Goal: Transaction & Acquisition: Purchase product/service

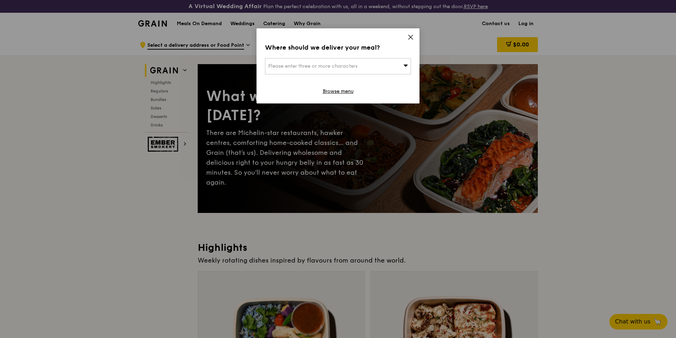
click at [355, 69] on div "Please enter three or more characters" at bounding box center [338, 66] width 146 height 16
click at [354, 65] on input "search" at bounding box center [338, 67] width 145 height 16
type input "[STREET_ADDRESS]"
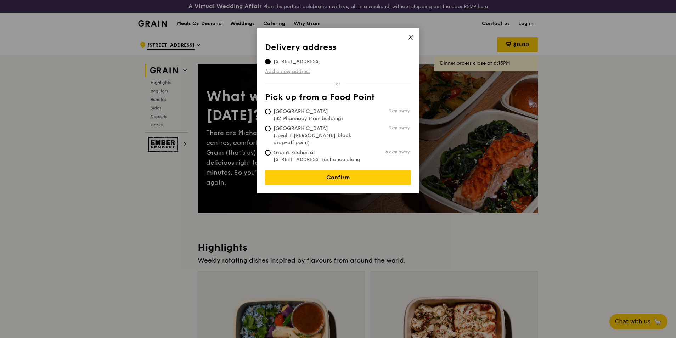
click at [309, 73] on link "Add a new address" at bounding box center [338, 71] width 146 height 7
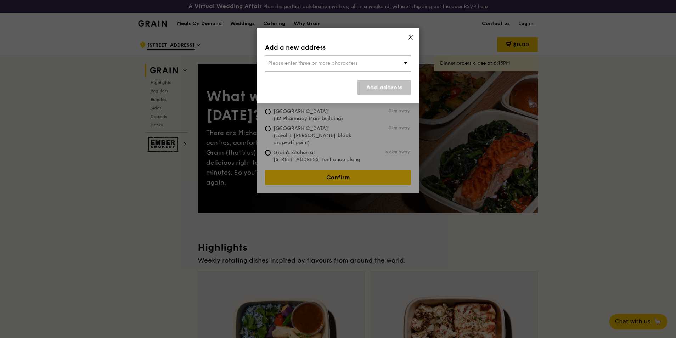
click at [318, 67] on div "Please enter three or more characters" at bounding box center [338, 63] width 146 height 16
click at [318, 60] on input "search" at bounding box center [338, 64] width 145 height 16
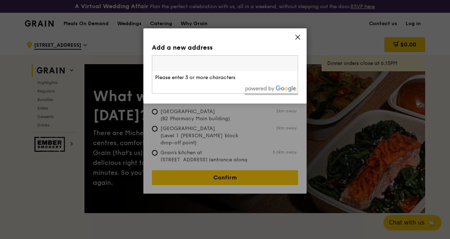
click at [182, 61] on input "search" at bounding box center [224, 64] width 145 height 16
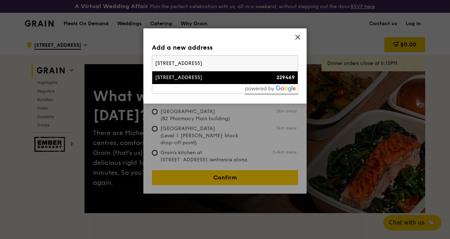
click at [231, 60] on input "[STREET_ADDRESS]" at bounding box center [224, 64] width 145 height 16
type input "[STREET_ADDRESS]"
click at [259, 76] on div "[STREET_ADDRESS]" at bounding box center [207, 77] width 105 height 7
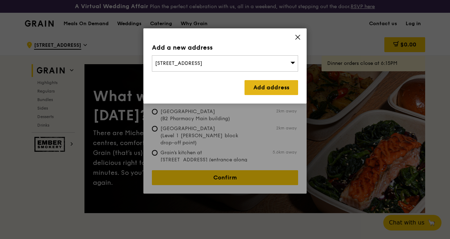
click at [260, 85] on link "Add address" at bounding box center [271, 87] width 54 height 15
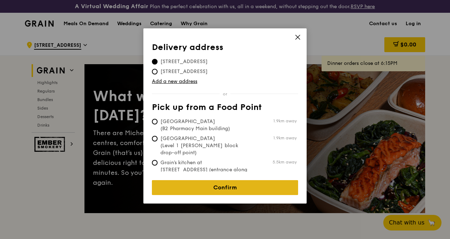
click at [200, 184] on link "Confirm" at bounding box center [225, 187] width 146 height 15
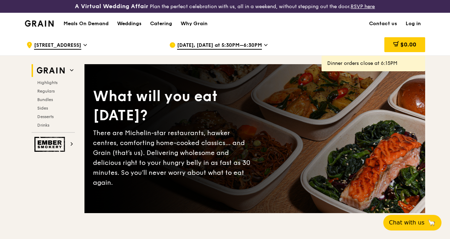
click at [242, 49] on span "[DATE], [DATE] at 5:30PM–6:30PM" at bounding box center [219, 46] width 85 height 8
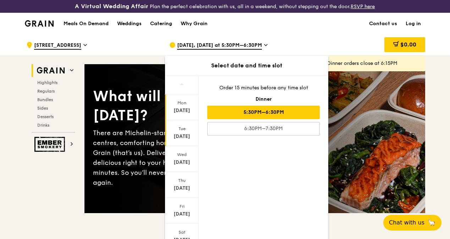
click at [185, 139] on div "[DATE]" at bounding box center [182, 136] width 32 height 7
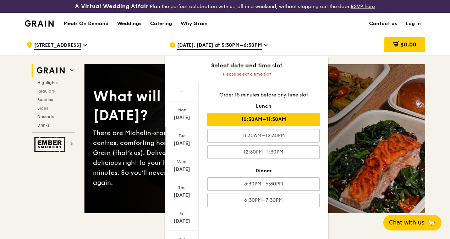
click at [274, 126] on div "10:30AM–11:30AM" at bounding box center [263, 119] width 112 height 13
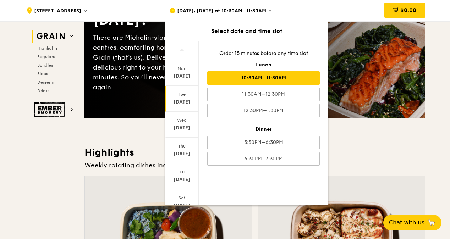
scroll to position [106, 0]
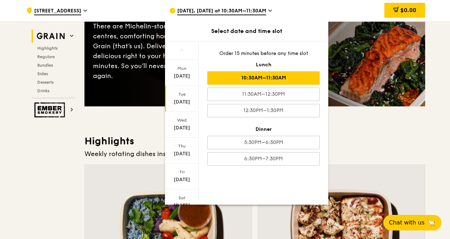
click at [254, 76] on div "10:30AM–11:30AM" at bounding box center [263, 77] width 112 height 13
click at [178, 100] on div "[DATE]" at bounding box center [182, 102] width 32 height 7
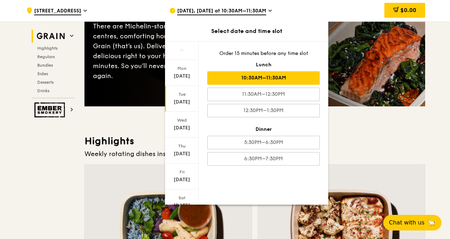
click at [269, 77] on div "10:30AM–11:30AM" at bounding box center [263, 77] width 112 height 13
click at [374, 147] on h3 "Highlights" at bounding box center [254, 141] width 340 height 13
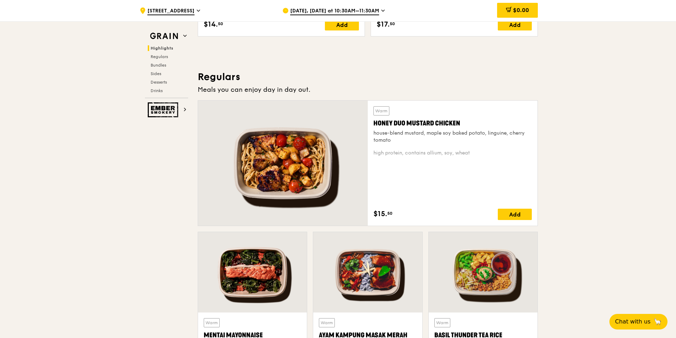
scroll to position [461, 0]
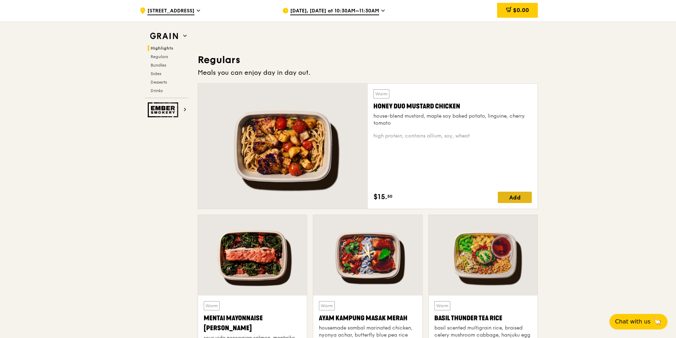
click at [516, 199] on div "Add" at bounding box center [515, 197] width 34 height 11
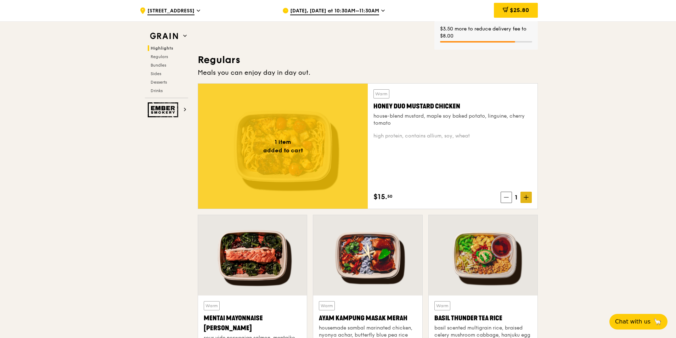
click at [524, 198] on icon at bounding box center [526, 197] width 5 height 5
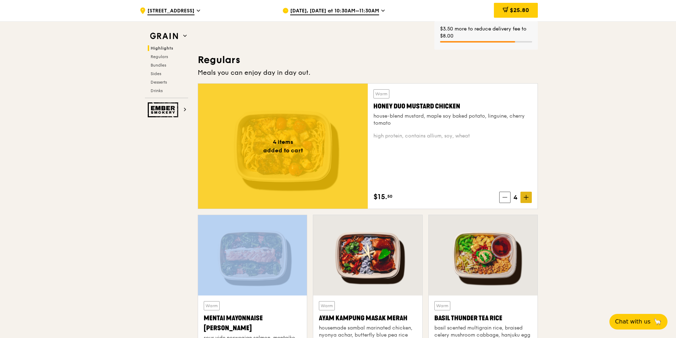
click at [524, 198] on icon at bounding box center [526, 197] width 5 height 5
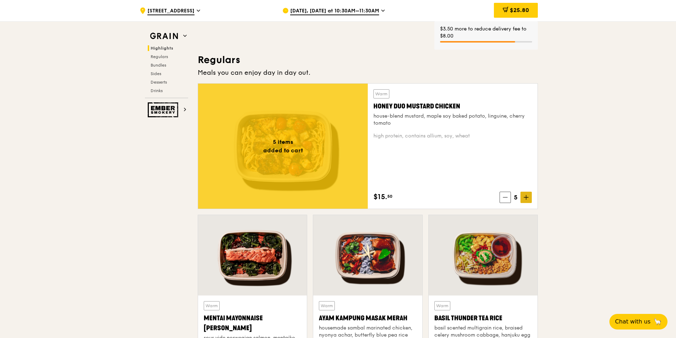
click at [524, 198] on icon at bounding box center [526, 197] width 5 height 5
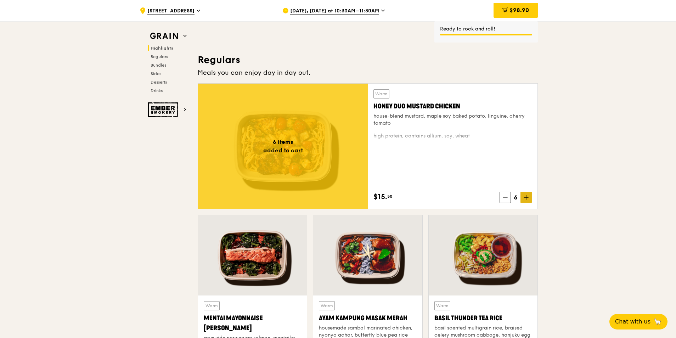
click at [525, 198] on icon at bounding box center [526, 197] width 5 height 5
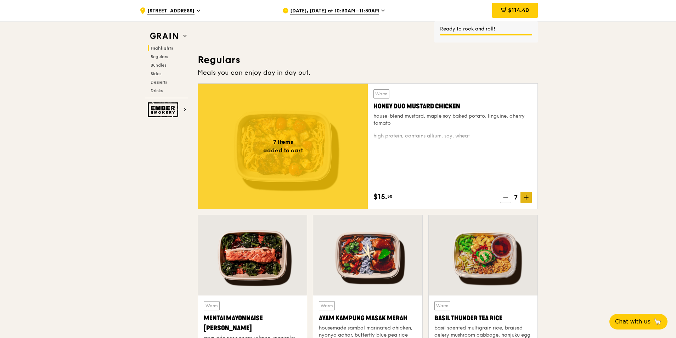
click at [525, 199] on icon at bounding box center [526, 197] width 5 height 5
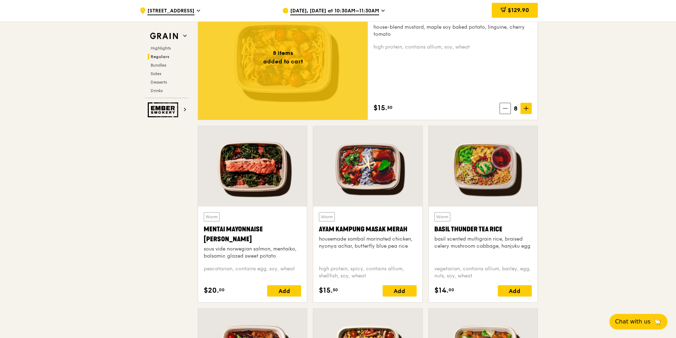
scroll to position [567, 0]
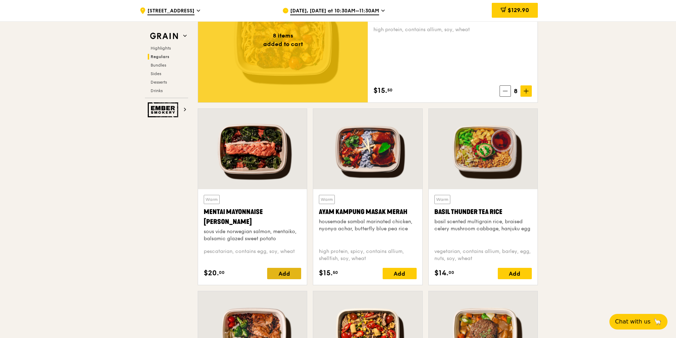
click at [278, 275] on div "Add" at bounding box center [284, 273] width 34 height 11
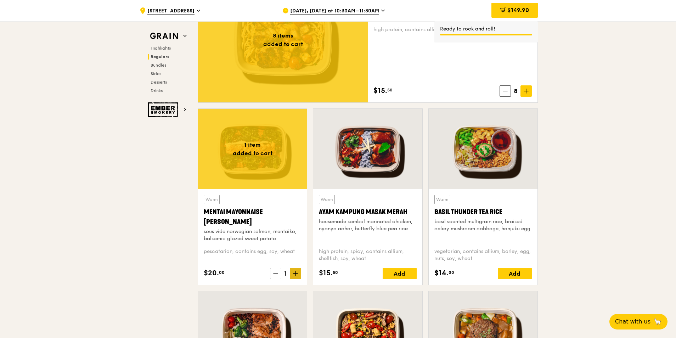
click at [294, 275] on icon at bounding box center [295, 273] width 5 height 5
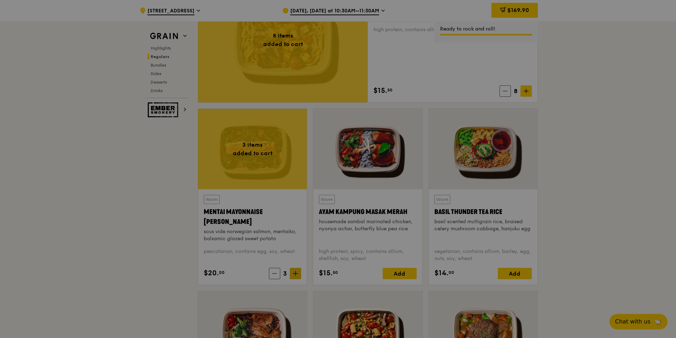
click at [294, 275] on div at bounding box center [338, 169] width 676 height 338
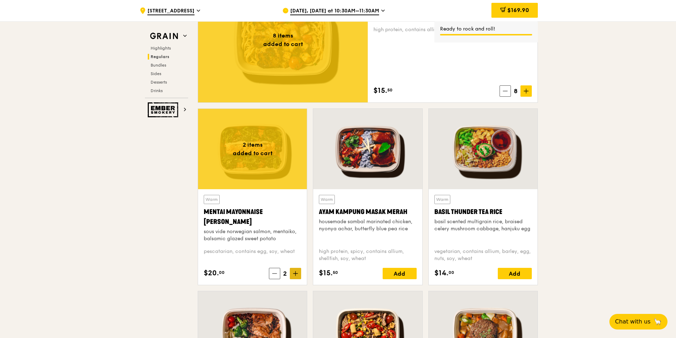
click at [294, 275] on icon at bounding box center [295, 273] width 5 height 5
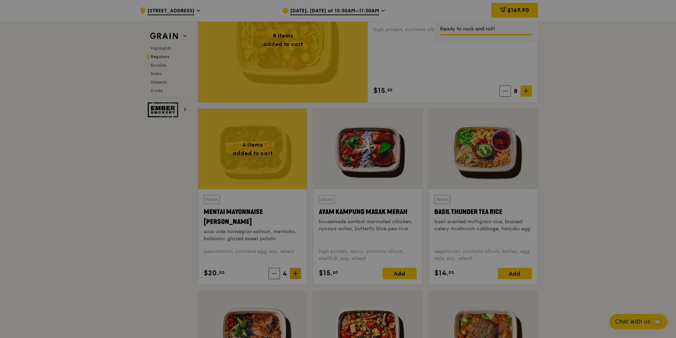
click at [294, 275] on div at bounding box center [338, 169] width 676 height 338
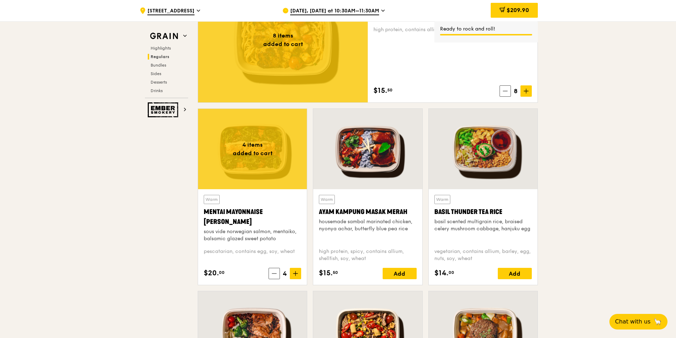
click at [294, 275] on icon at bounding box center [295, 273] width 5 height 5
click at [295, 275] on icon at bounding box center [295, 273] width 5 height 5
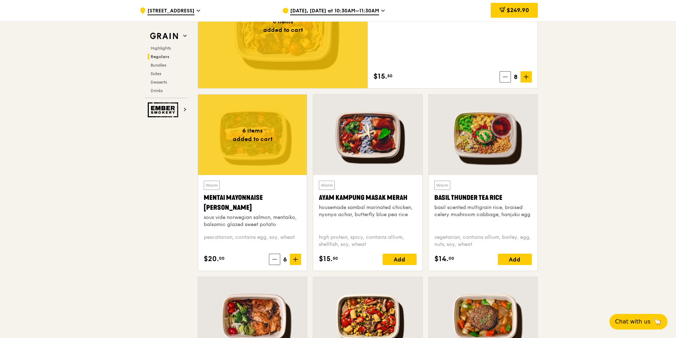
scroll to position [603, 0]
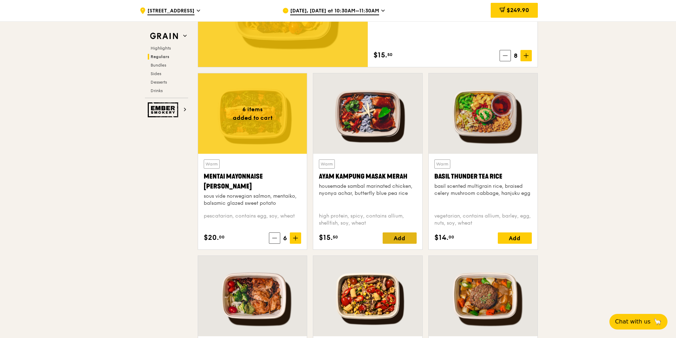
click at [395, 239] on div "Add" at bounding box center [400, 238] width 34 height 11
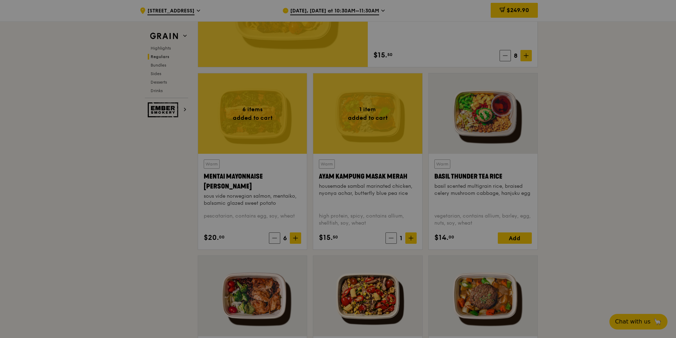
click at [409, 240] on div at bounding box center [338, 169] width 676 height 338
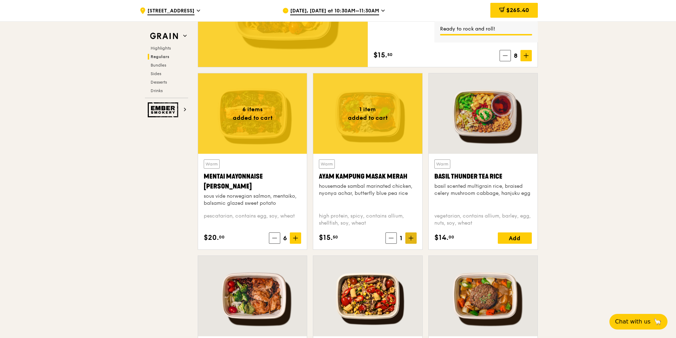
click at [411, 240] on icon at bounding box center [411, 238] width 0 height 4
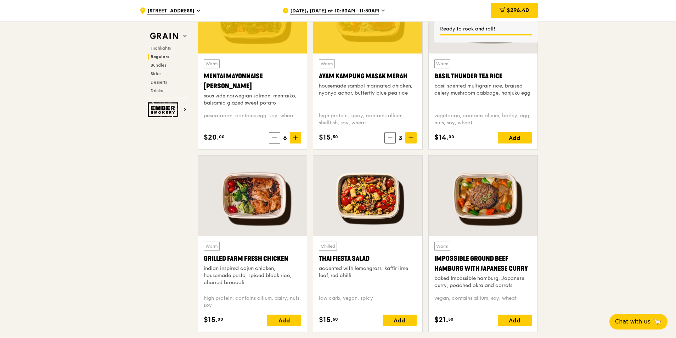
scroll to position [745, 0]
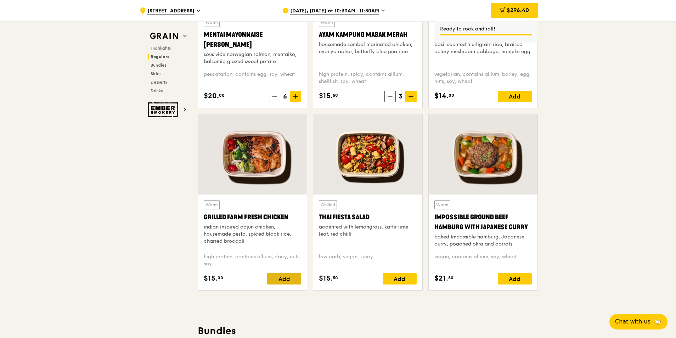
click at [280, 280] on div "Add" at bounding box center [284, 278] width 34 height 11
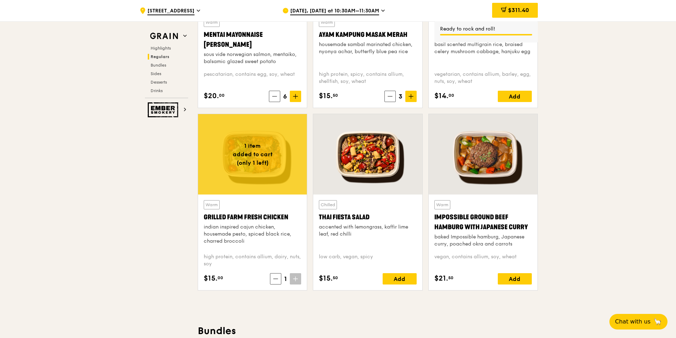
click at [295, 280] on icon at bounding box center [295, 279] width 5 height 5
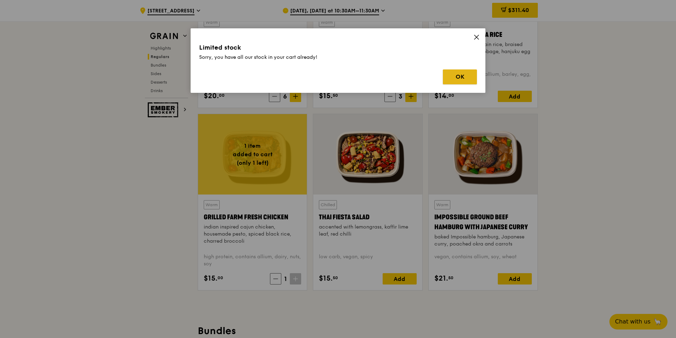
click at [457, 79] on button "OK" at bounding box center [460, 76] width 34 height 15
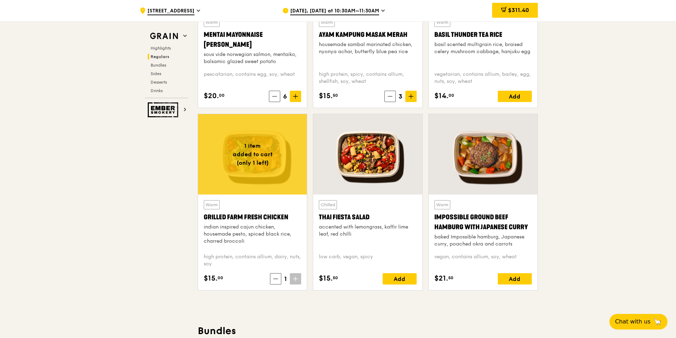
click at [294, 281] on icon at bounding box center [295, 279] width 5 height 5
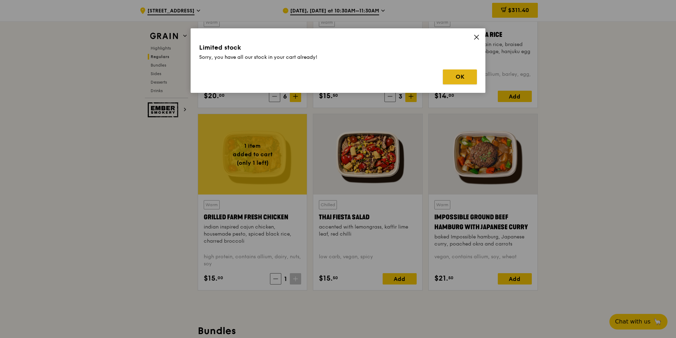
click at [470, 76] on button "OK" at bounding box center [460, 76] width 34 height 15
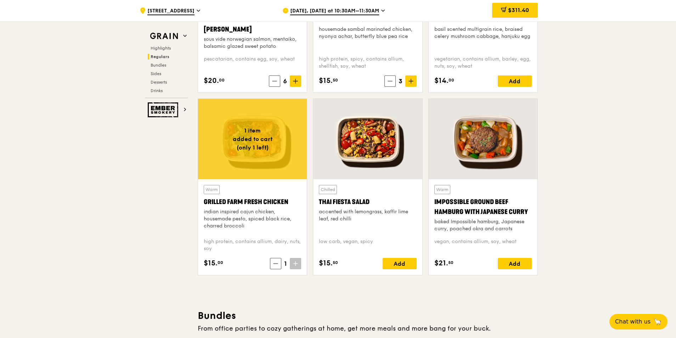
scroll to position [780, 0]
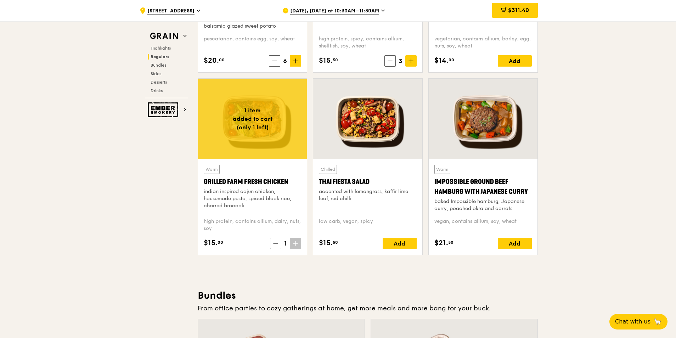
click at [291, 245] on span at bounding box center [295, 243] width 11 height 11
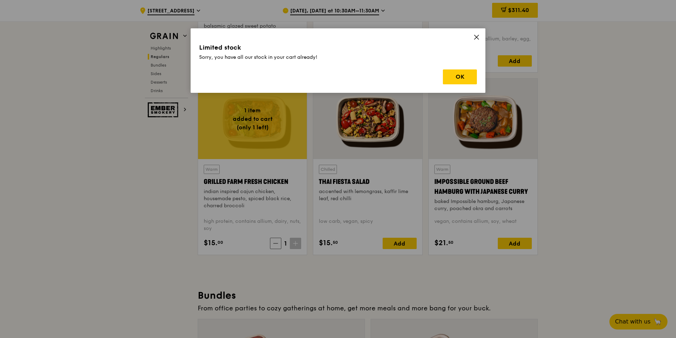
click at [479, 35] on icon at bounding box center [477, 37] width 6 height 6
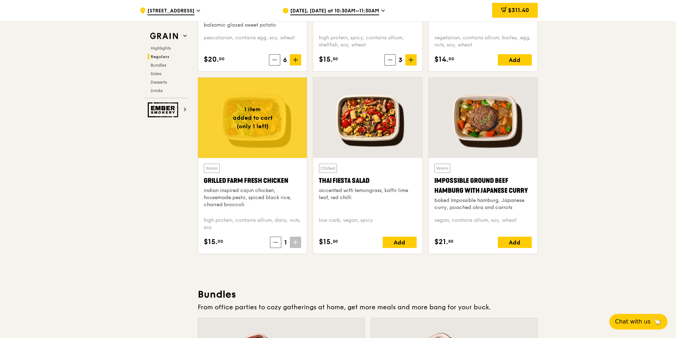
scroll to position [815, 0]
